Goal: Information Seeking & Learning: Learn about a topic

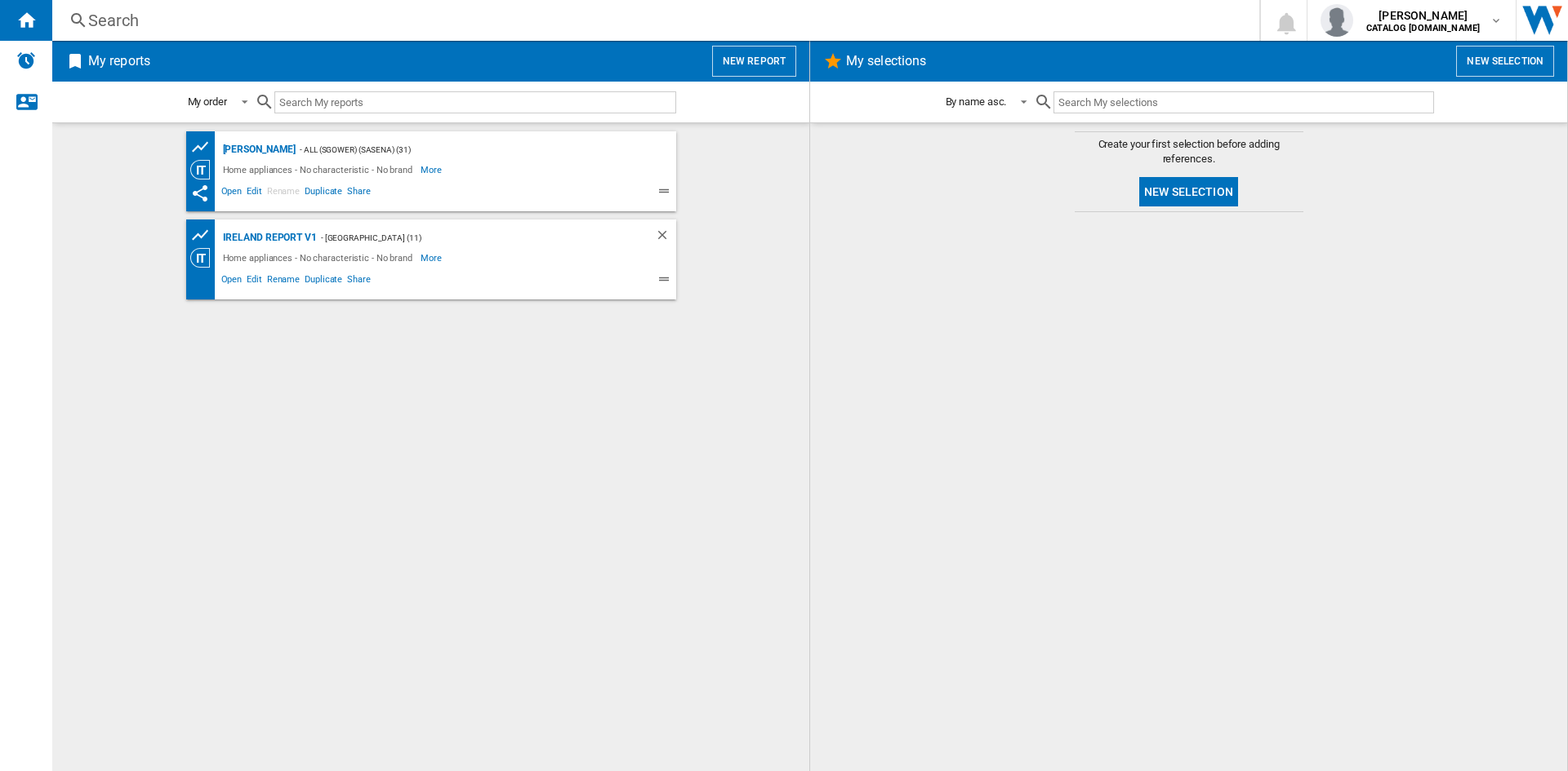
click at [138, 30] on div "Search" at bounding box center [652, 20] width 1128 height 23
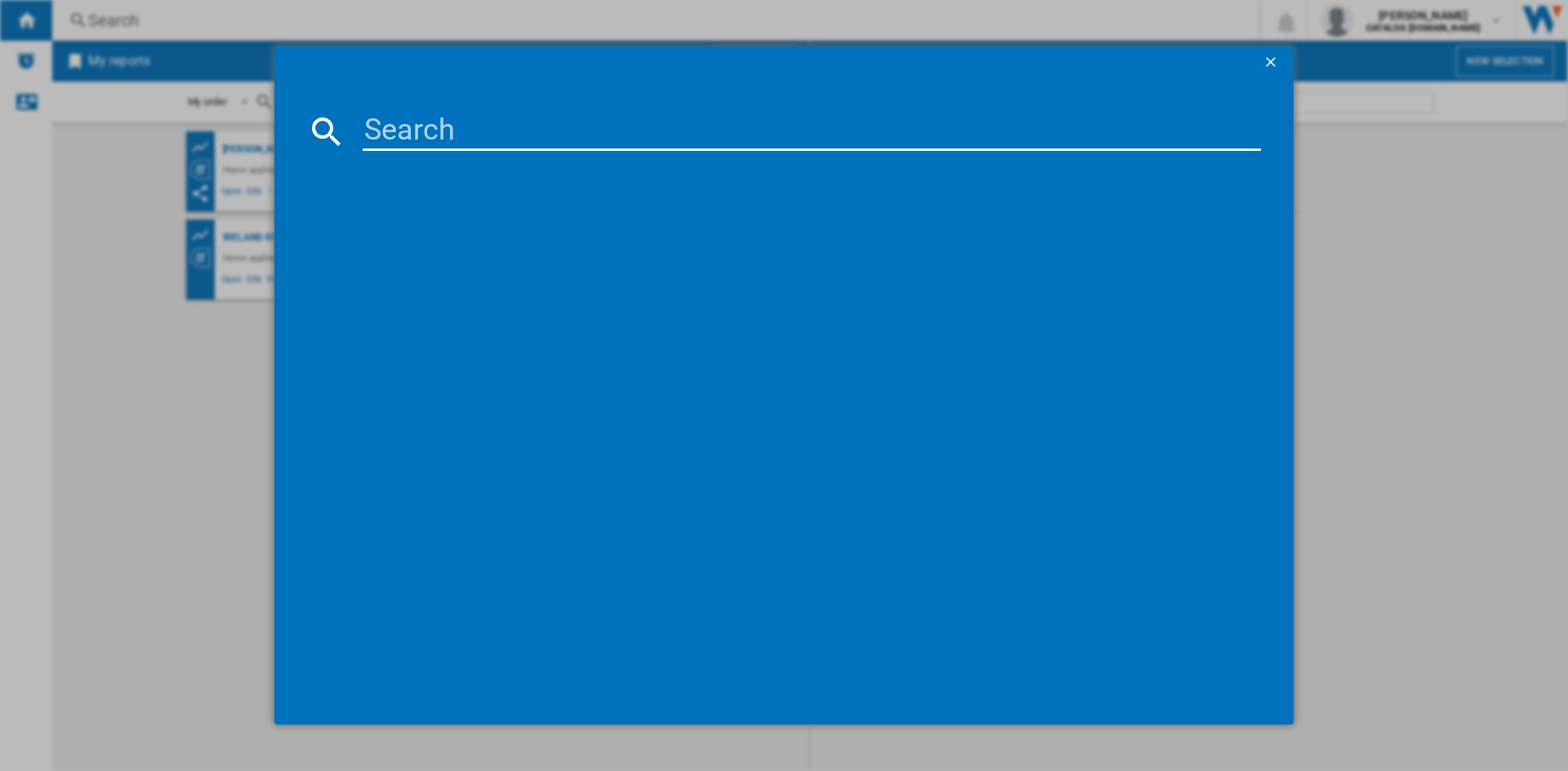
click at [474, 138] on input at bounding box center [812, 132] width 898 height 39
type input "DTLCE80051W"
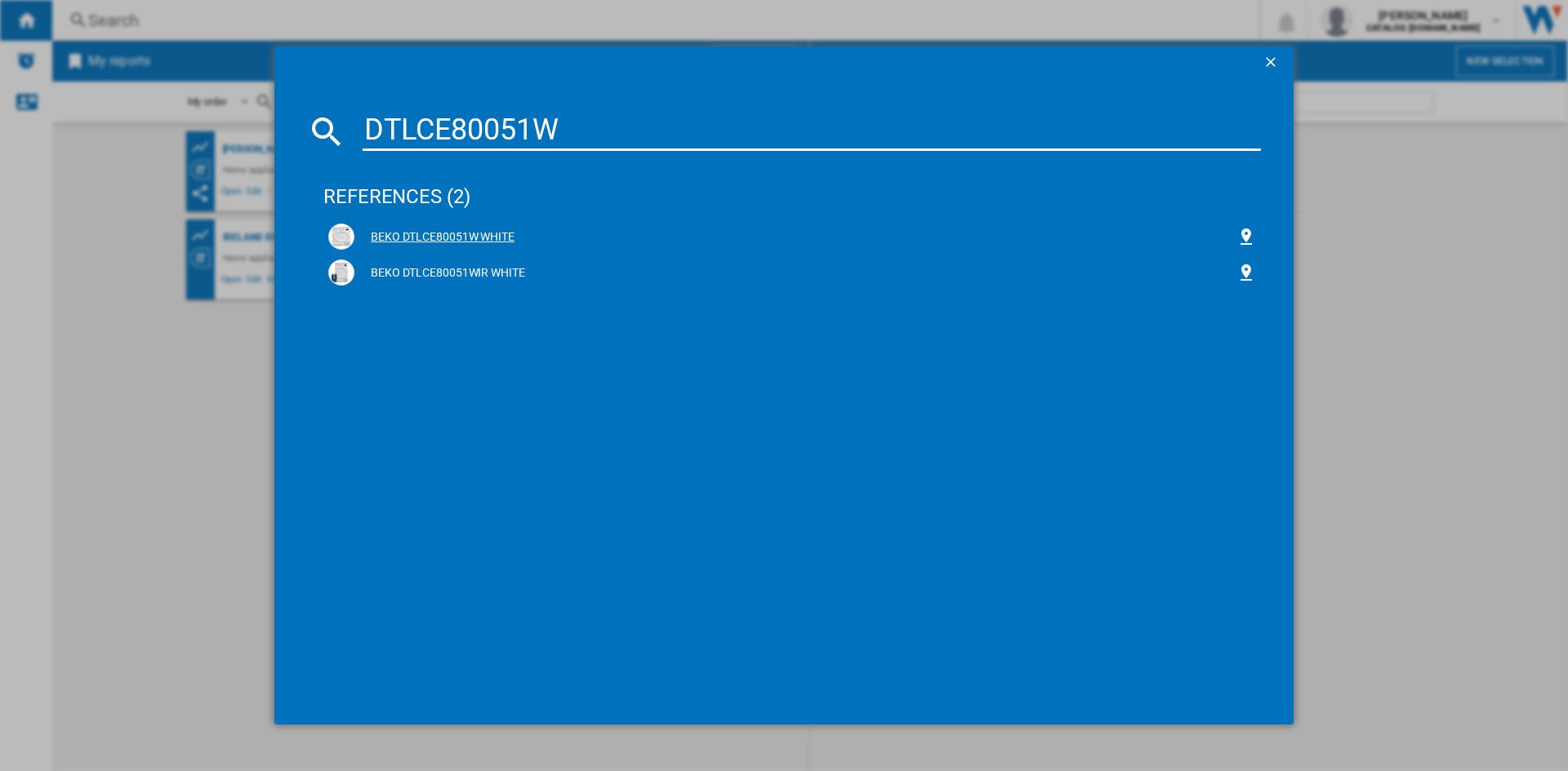
click at [423, 241] on div "BEKO DTLCE80051W WHITE" at bounding box center [795, 238] width 881 height 17
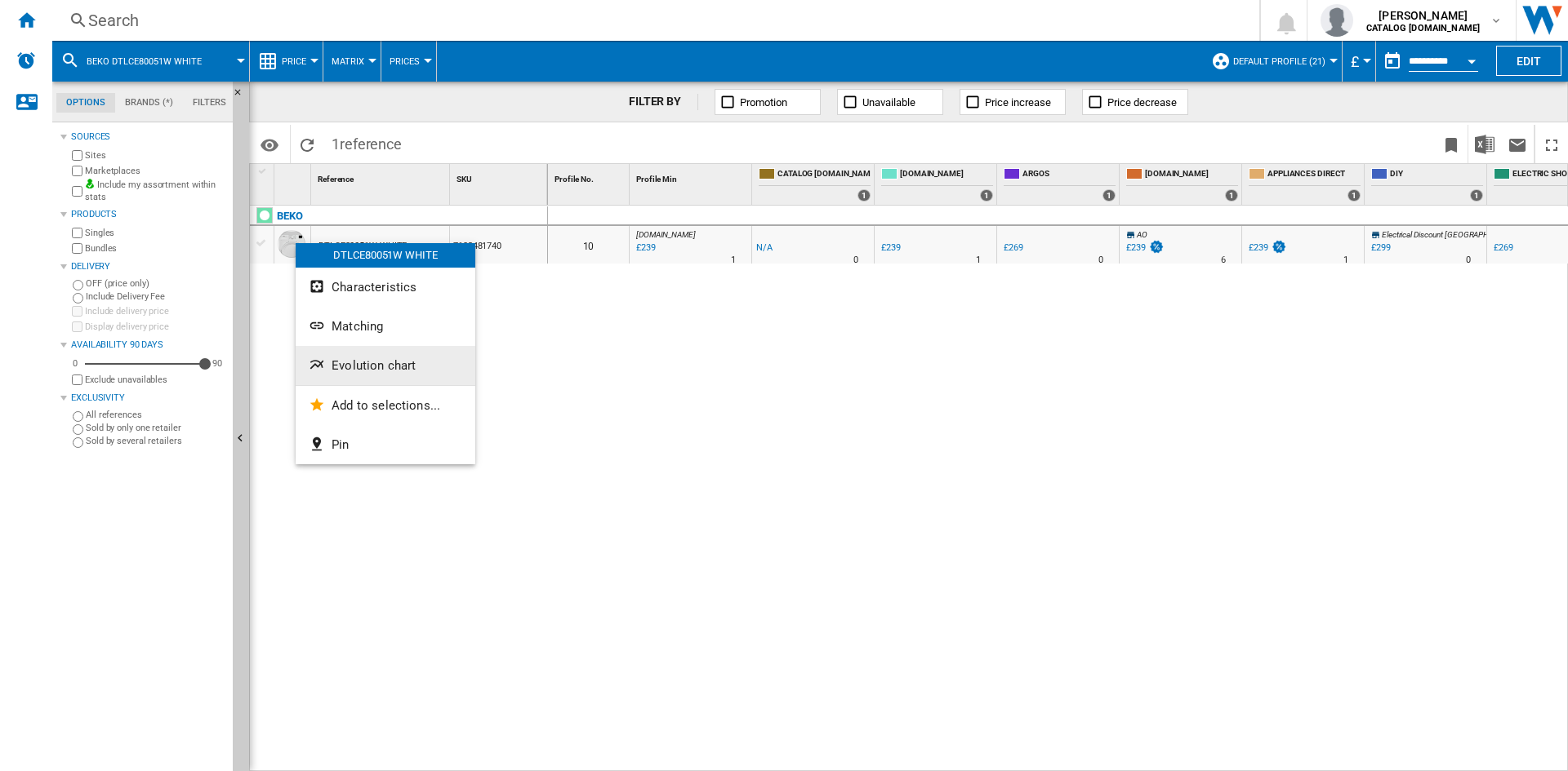
click at [371, 364] on span "Evolution chart" at bounding box center [373, 365] width 84 height 15
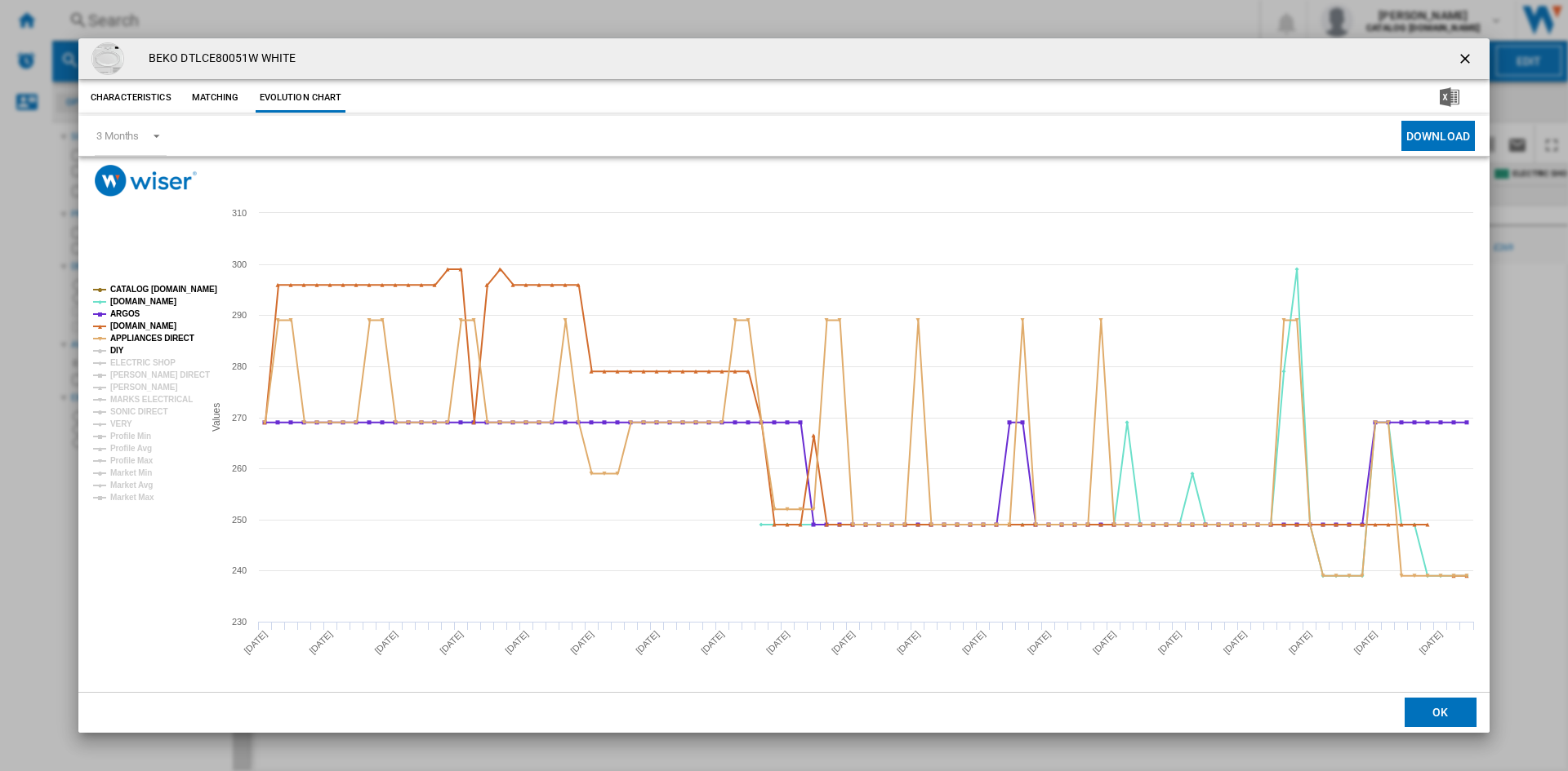
click at [115, 353] on tspan "DIY" at bounding box center [117, 350] width 14 height 9
click at [132, 365] on tspan "ELECTRIC SHOP" at bounding box center [142, 362] width 65 height 9
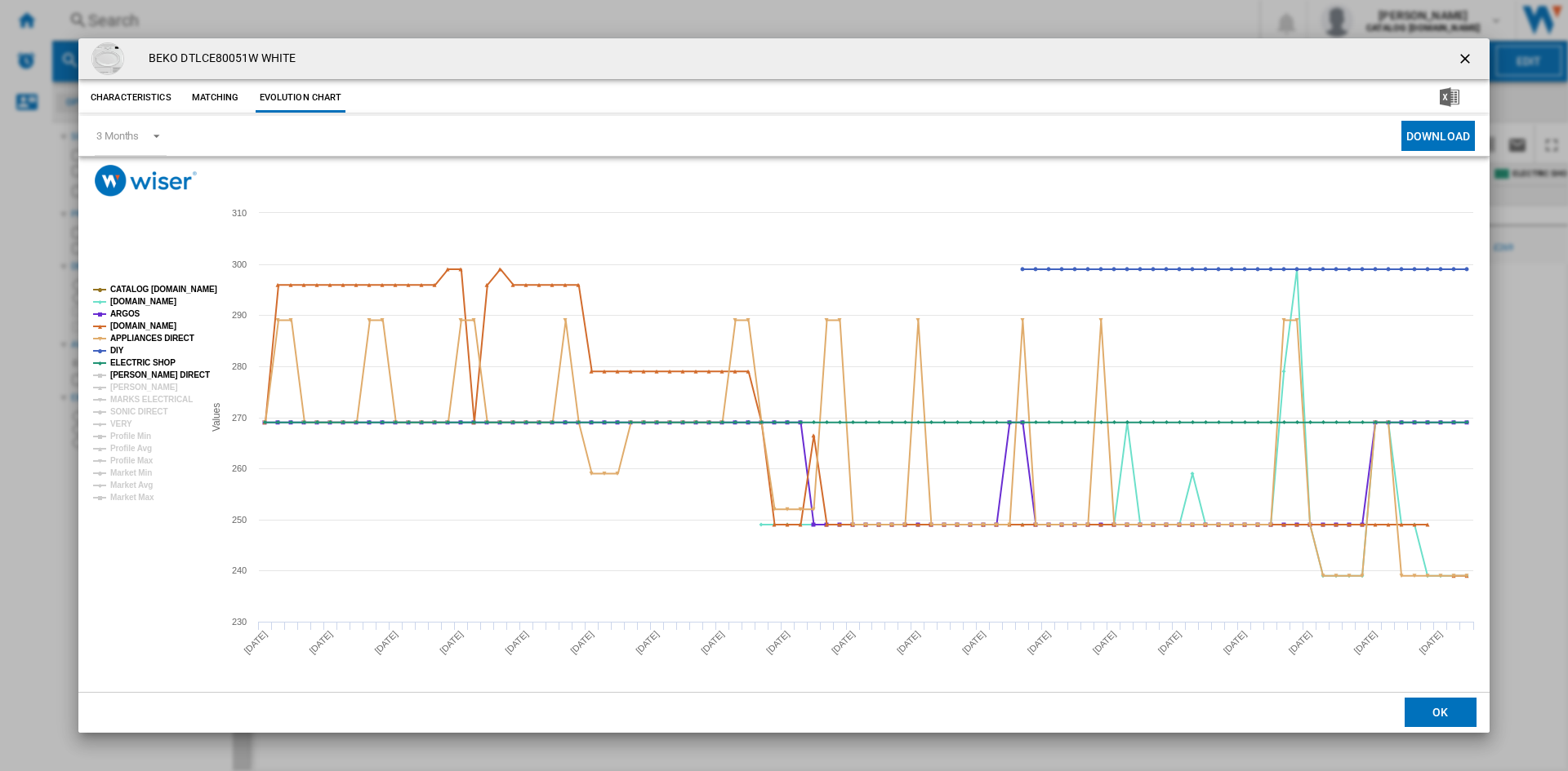
click at [138, 376] on tspan "[PERSON_NAME] DIRECT" at bounding box center [159, 374] width 99 height 9
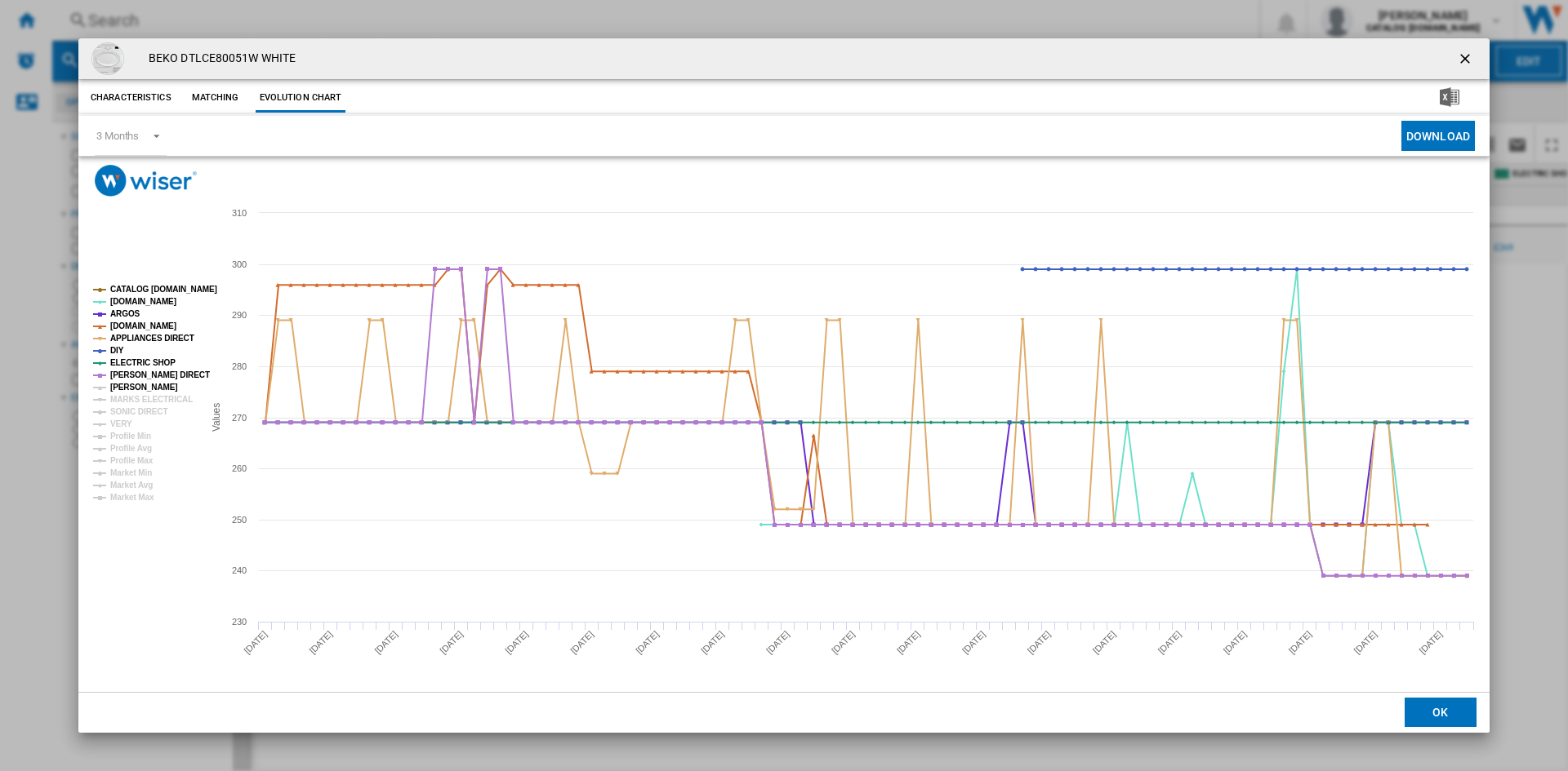
drag, startPoint x: 140, startPoint y: 388, endPoint x: 120, endPoint y: 387, distance: 20.0
click at [136, 387] on tspan "[PERSON_NAME]" at bounding box center [143, 387] width 68 height 9
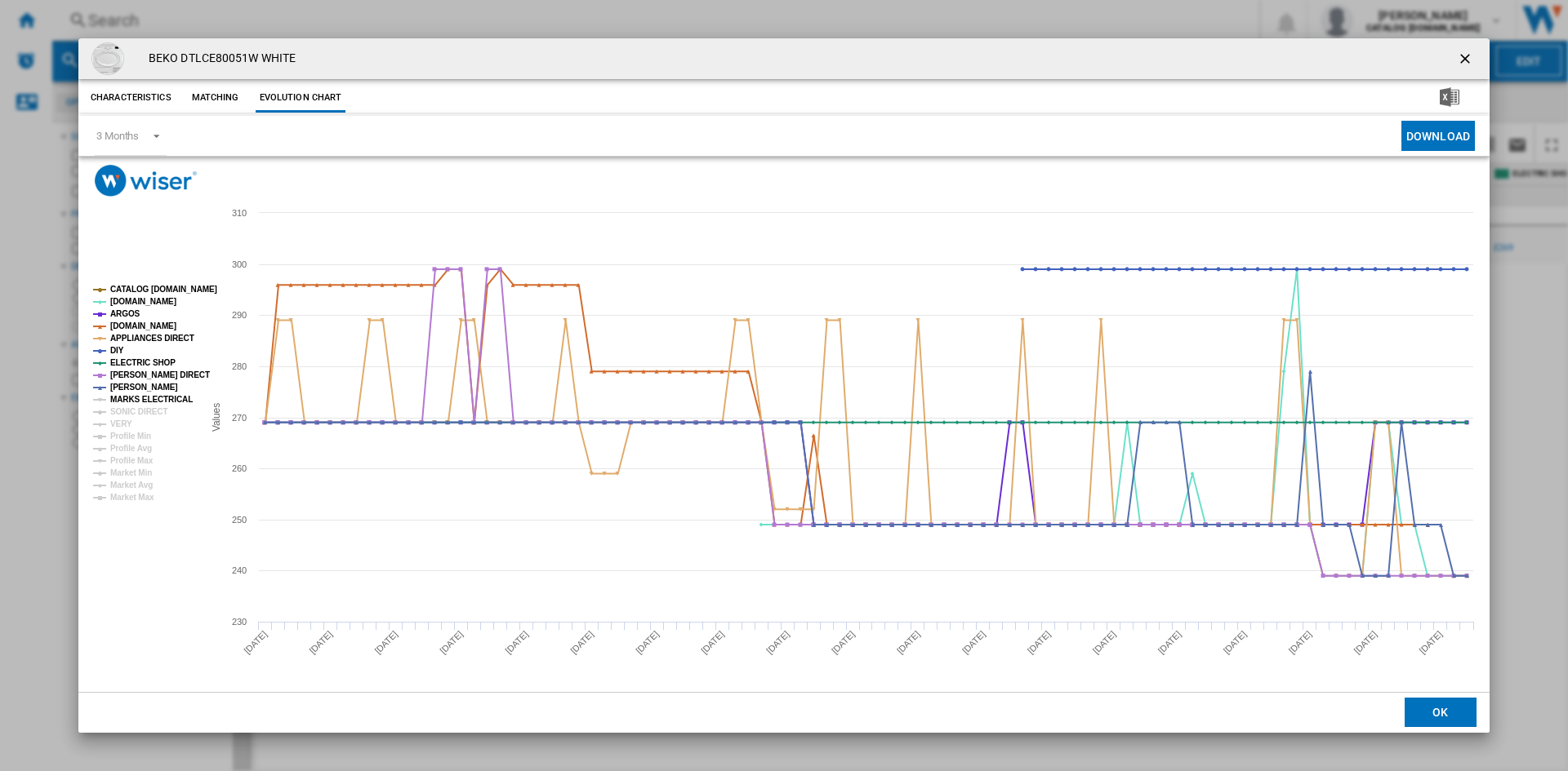
click at [149, 403] on tspan "MARKS ELECTRICAL" at bounding box center [151, 399] width 83 height 9
click at [138, 414] on tspan "SONIC DIRECT" at bounding box center [139, 412] width 57 height 9
click at [123, 426] on tspan "VERY" at bounding box center [121, 423] width 22 height 9
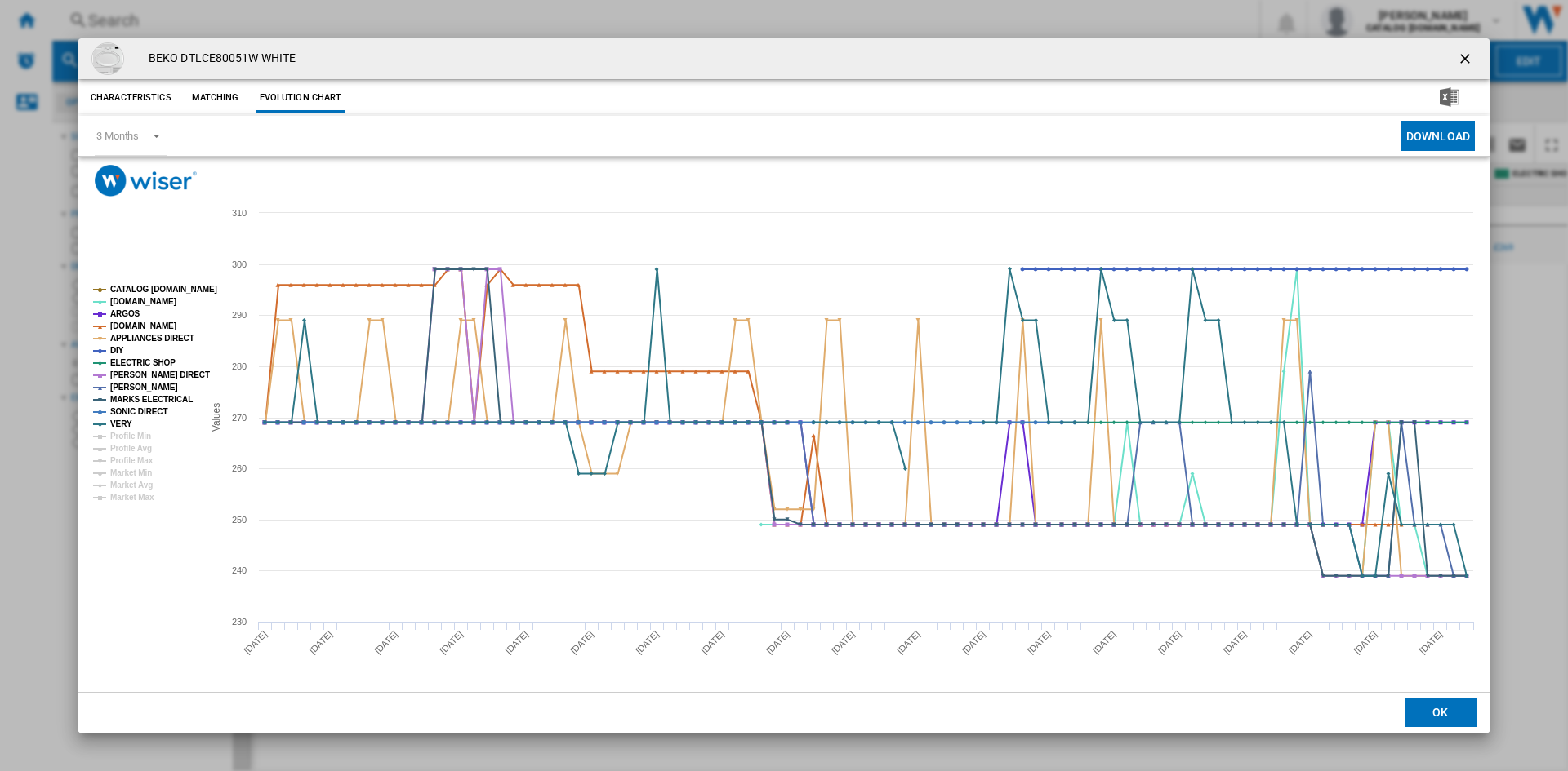
click at [1460, 60] on ng-md-icon "getI18NText('BUTTONS.CLOSE_DIALOG')" at bounding box center [1466, 61] width 20 height 20
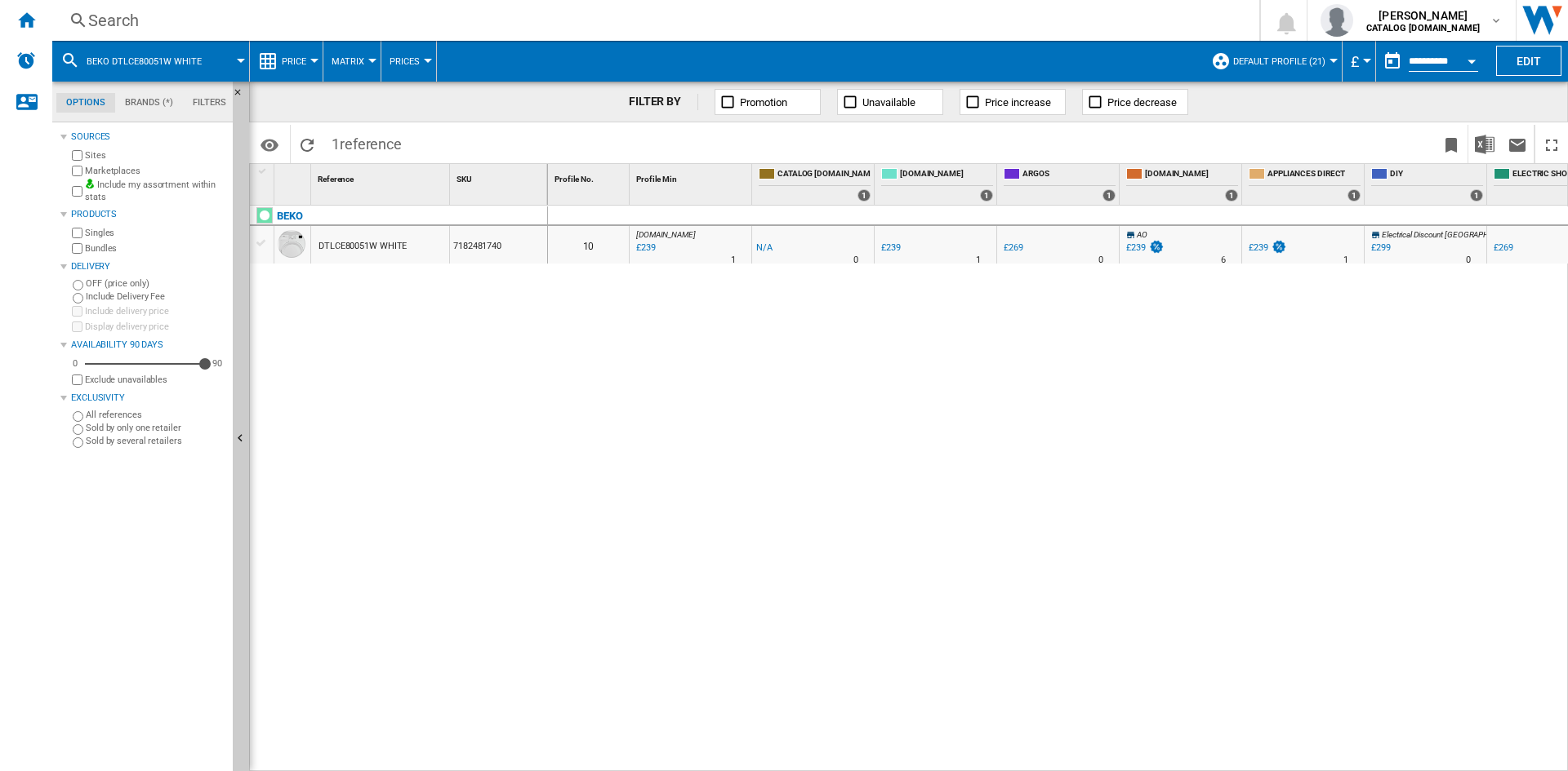
click at [1134, 248] on div "£239" at bounding box center [1136, 248] width 20 height 11
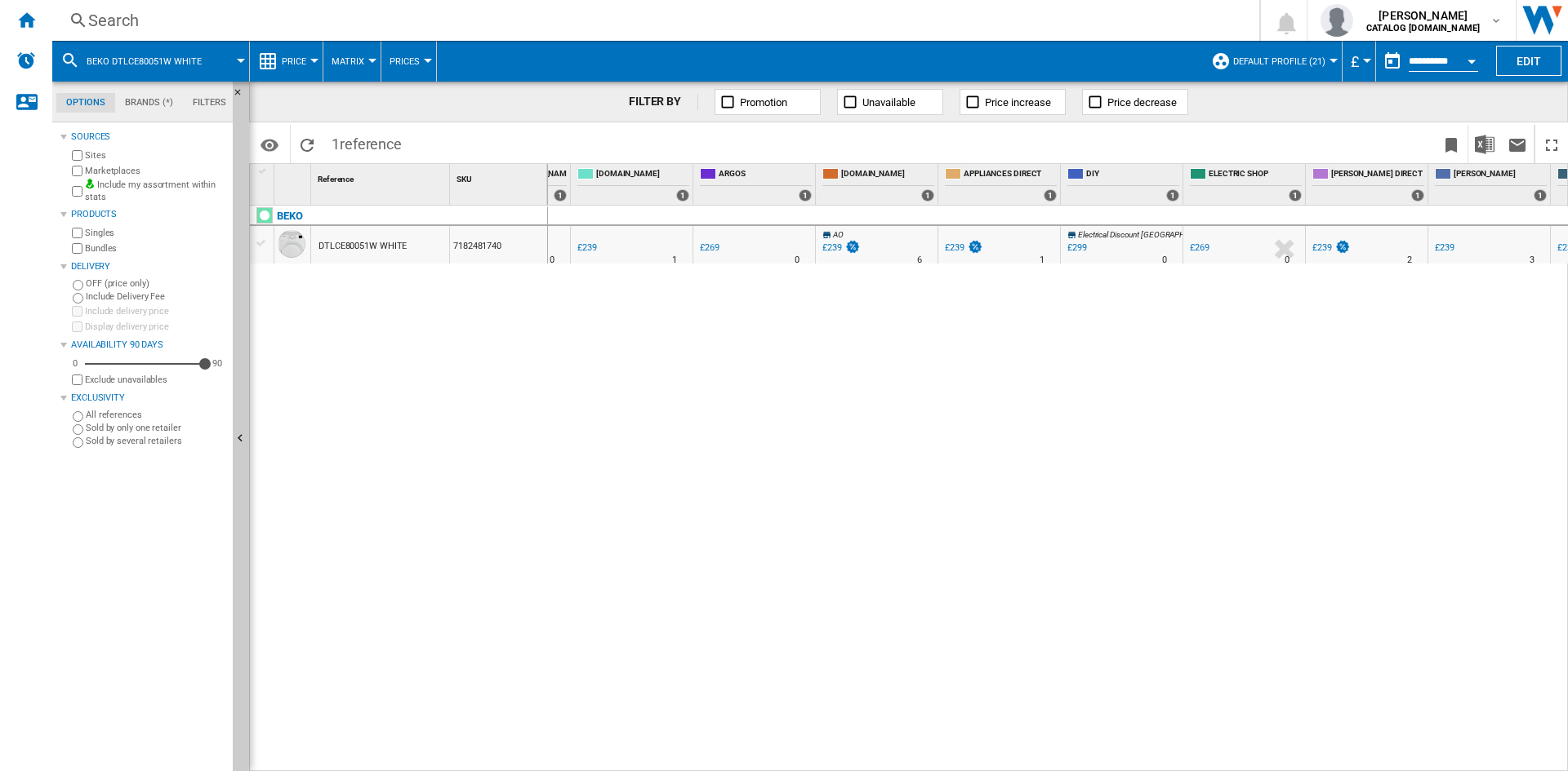
click at [814, 435] on div "0 10 [DOMAIN_NAME] : AO -1.0 % £239 % N/A 1 [DOMAIN_NAME] : AO -1.0 % -£1 % N/A" at bounding box center [1058, 488] width 1021 height 567
drag, startPoint x: 677, startPoint y: 449, endPoint x: 689, endPoint y: 449, distance: 12.0
click at [686, 449] on div "0 10 [DOMAIN_NAME] : AO -1.0 % £239 % N/A 1 [DOMAIN_NAME] : AO -1.0 % -£1 % N/A" at bounding box center [1058, 488] width 1021 height 567
